Goal: Task Accomplishment & Management: Manage account settings

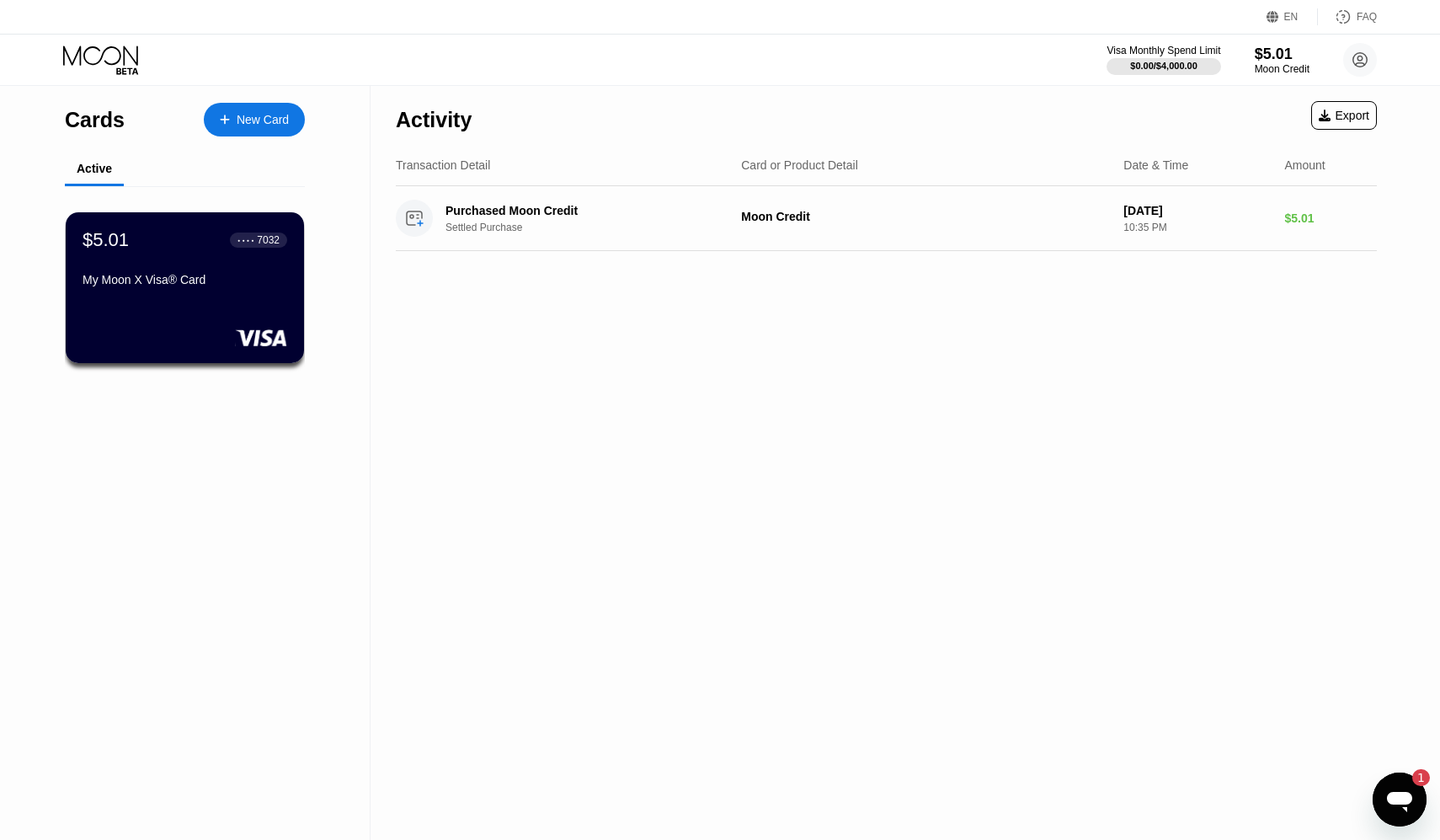
click at [1389, 790] on icon "Открыть окно обмена сообщениями, 1 непрочитанное сообщение" at bounding box center [1399, 799] width 30 height 30
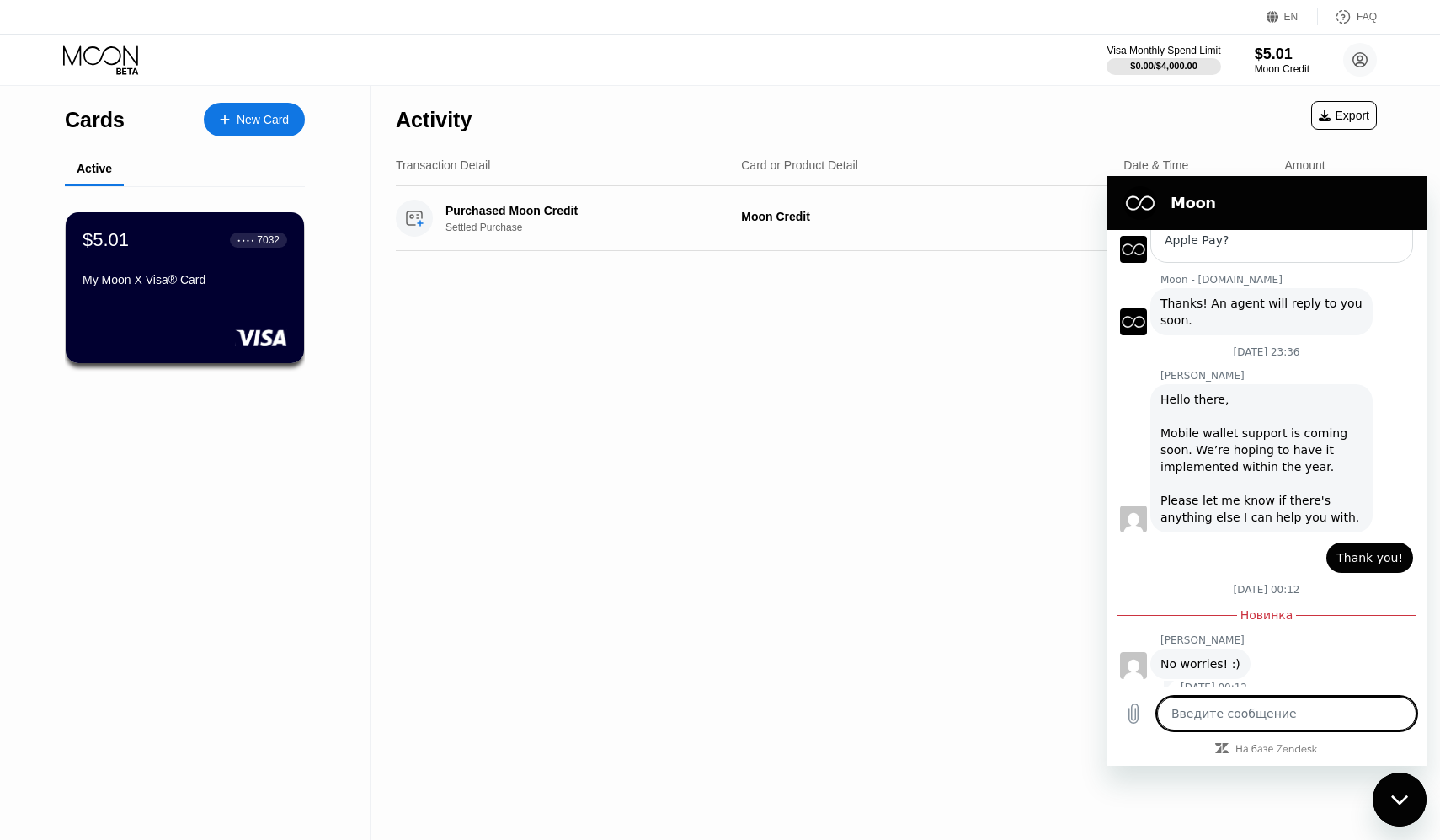
scroll to position [231, 0]
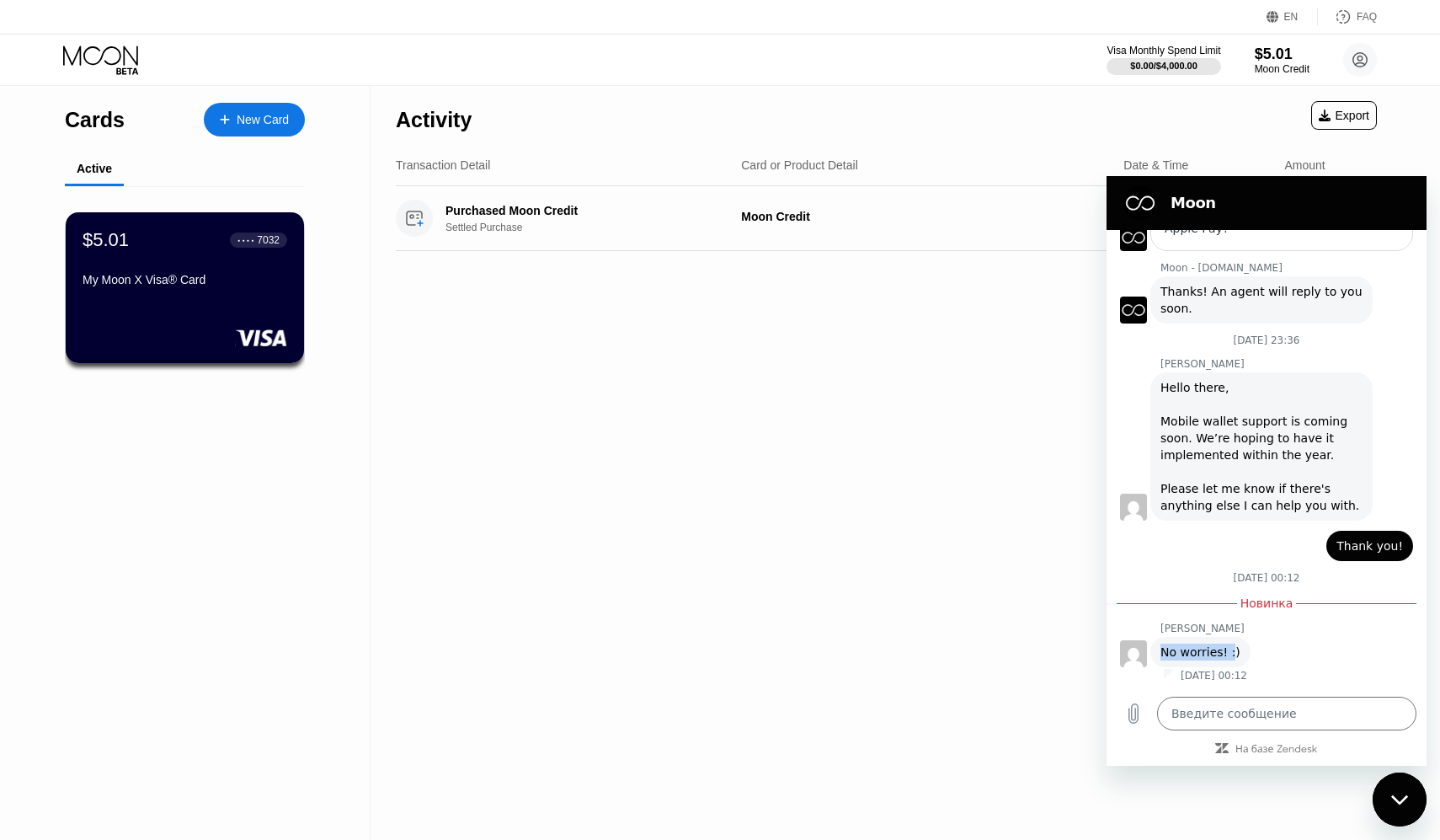
drag, startPoint x: 1164, startPoint y: 653, endPoint x: 1230, endPoint y: 653, distance: 66.0
click at [1230, 653] on span "No worries! :)" at bounding box center [1200, 651] width 80 height 16
click at [1074, 535] on div "Activity Export Transaction Detail Card or Product Detail Date & Time Amount Pu…" at bounding box center [886, 462] width 1031 height 753
click at [1402, 792] on div "Закрыть окно обмена сообщениями" at bounding box center [1399, 799] width 50 height 50
type textarea "x"
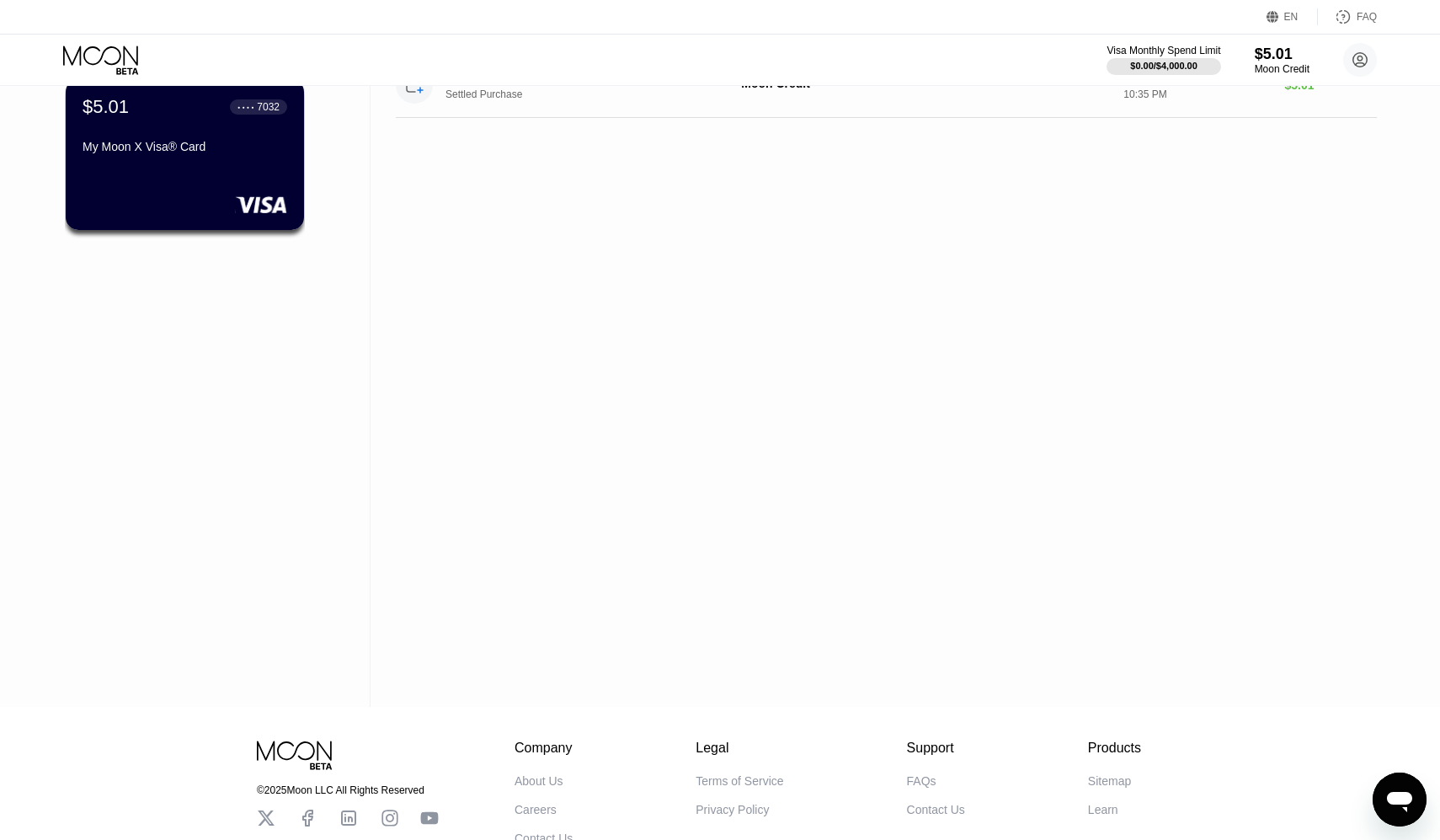
scroll to position [249, 0]
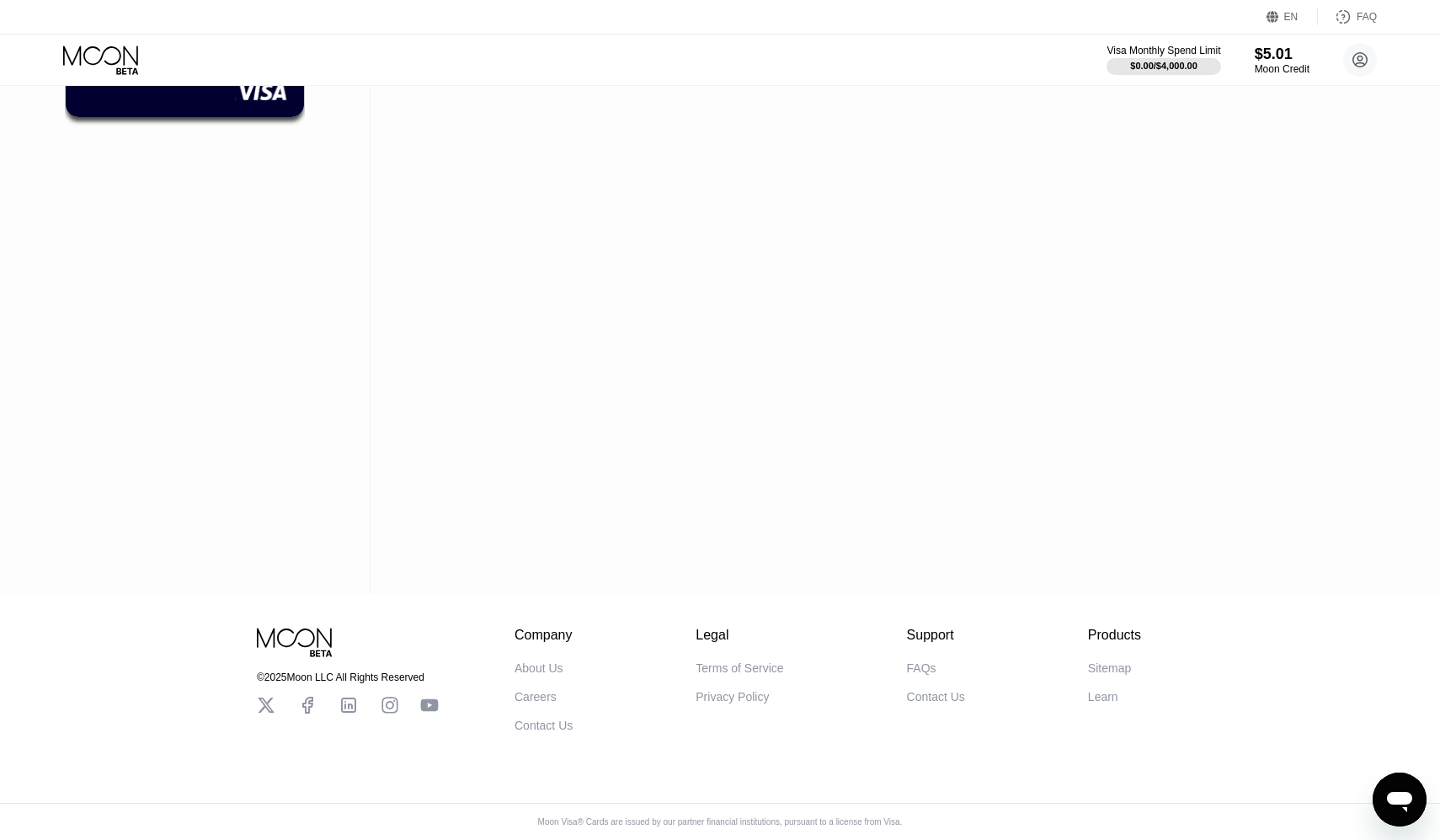
click at [429, 713] on icon at bounding box center [429, 704] width 18 height 18
